Goal: Check status: Check status

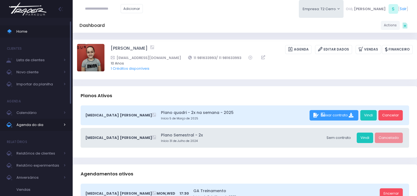
click at [29, 127] on span "Agenda do dia" at bounding box center [38, 124] width 44 height 7
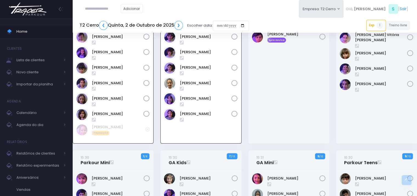
scroll to position [67, 0]
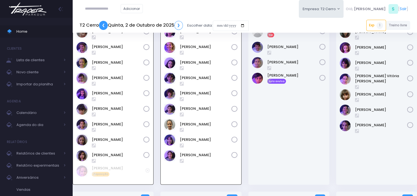
click at [101, 26] on link "❮" at bounding box center [103, 25] width 9 height 9
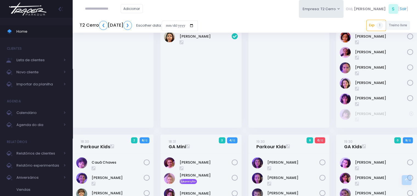
scroll to position [411, 0]
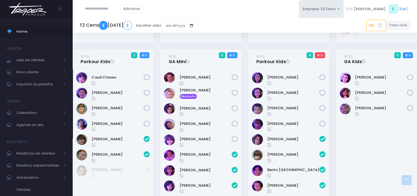
click at [104, 29] on link "❮" at bounding box center [103, 25] width 9 height 9
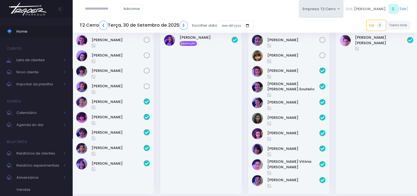
scroll to position [137, 0]
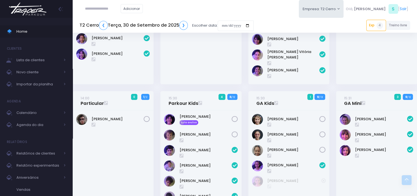
click at [146, 119] on icon at bounding box center [147, 119] width 6 height 6
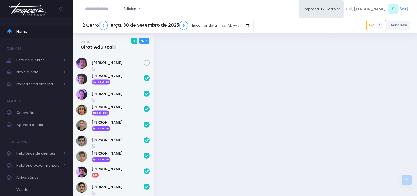
scroll to position [877, 0]
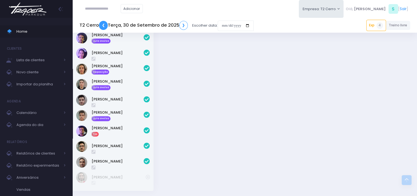
click at [105, 24] on link "❮" at bounding box center [103, 25] width 9 height 9
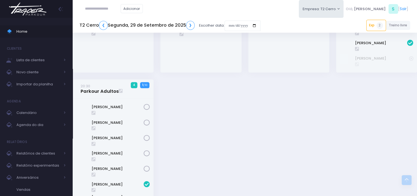
scroll to position [584, 0]
